Goal: Find specific page/section: Find specific page/section

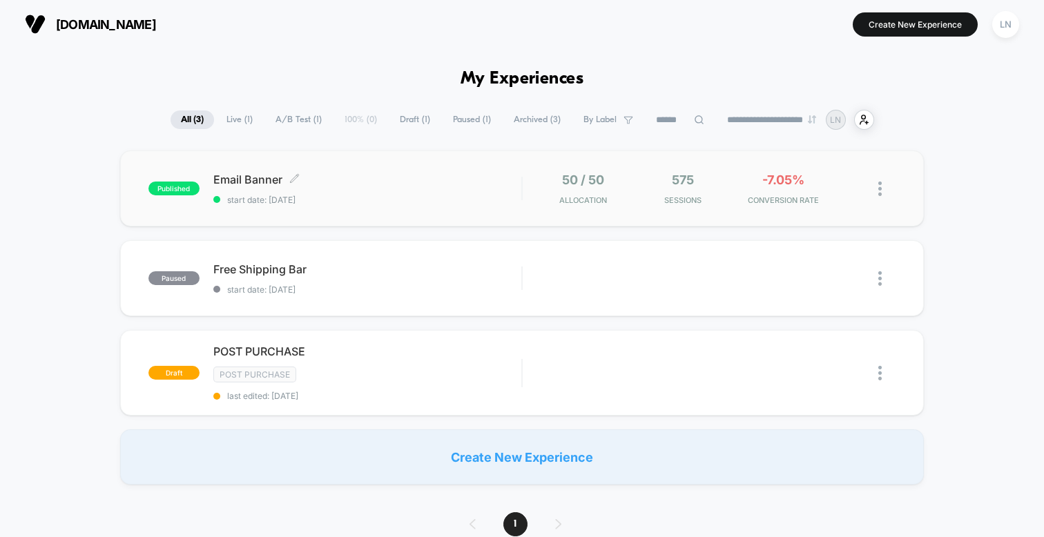
click at [333, 191] on div "Email Banner Click to edit experience details Click to edit experience details …" at bounding box center [367, 189] width 308 height 32
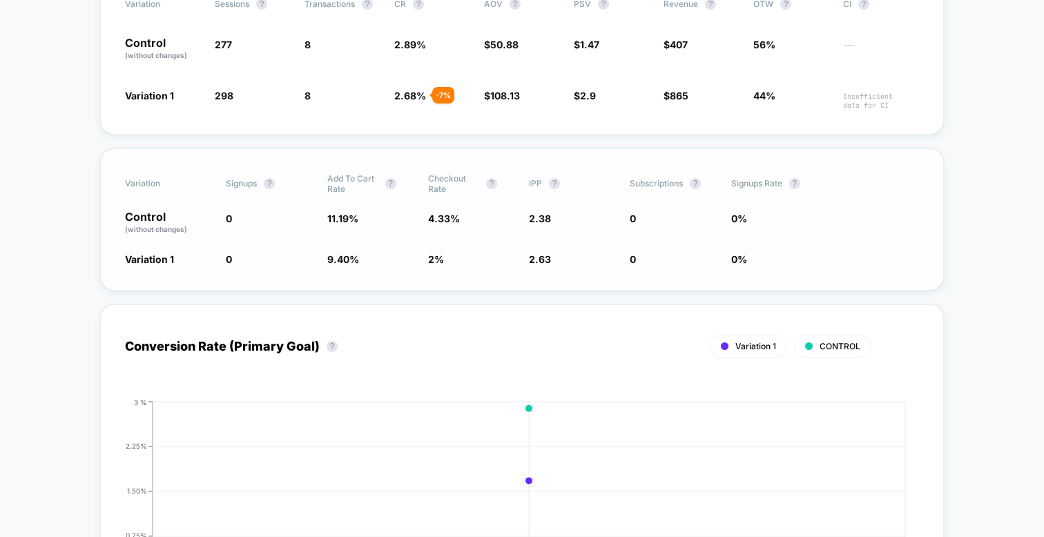
scroll to position [309, 0]
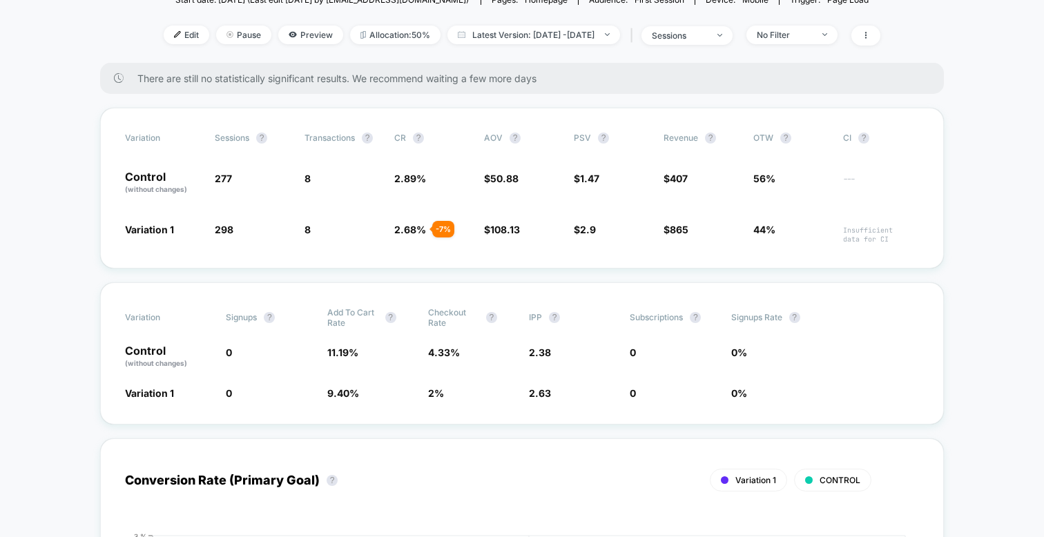
scroll to position [157, 0]
